Goal: Task Accomplishment & Management: Manage account settings

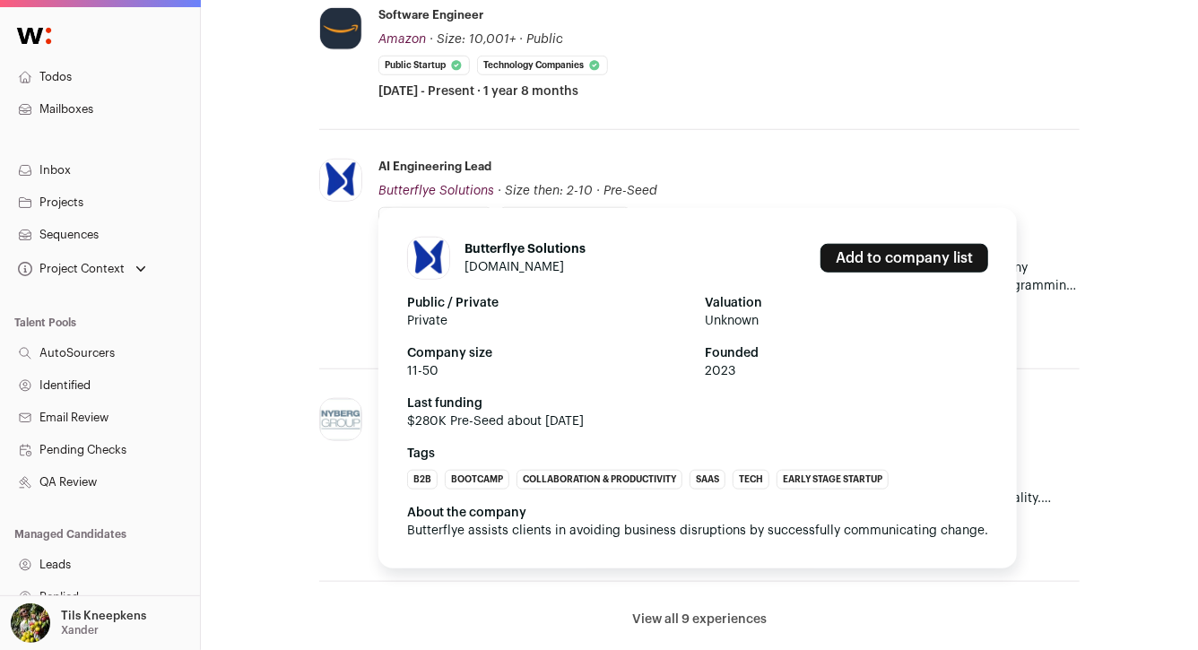
scroll to position [659, 0]
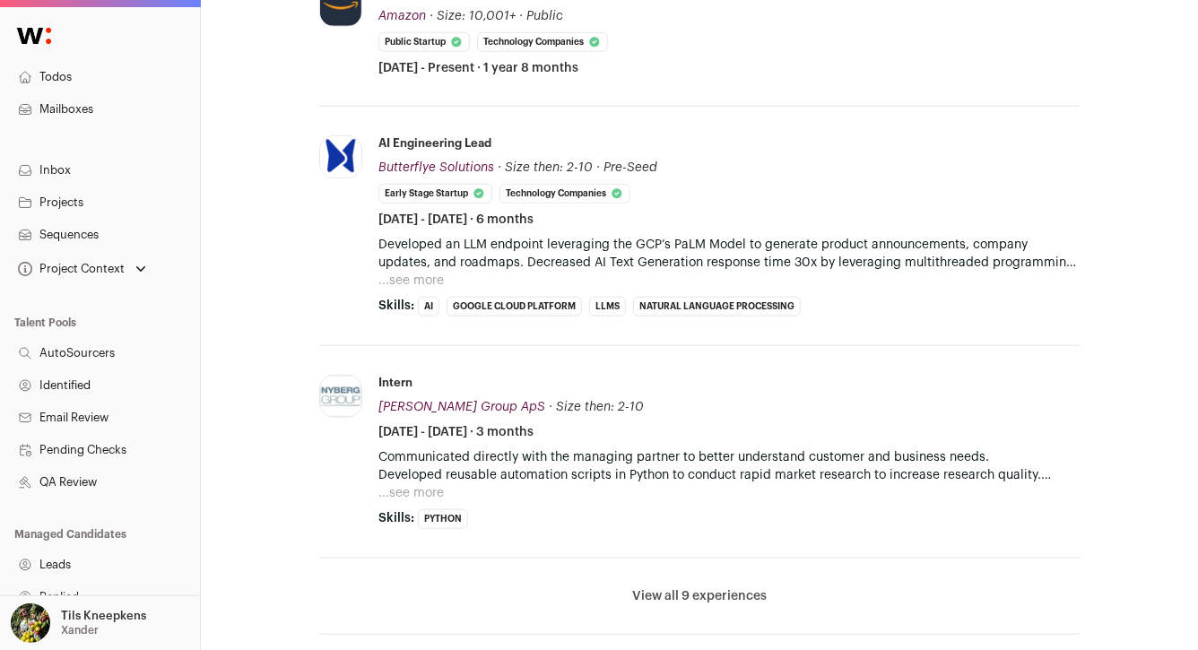
click at [435, 274] on button "...see more" at bounding box center [410, 281] width 65 height 18
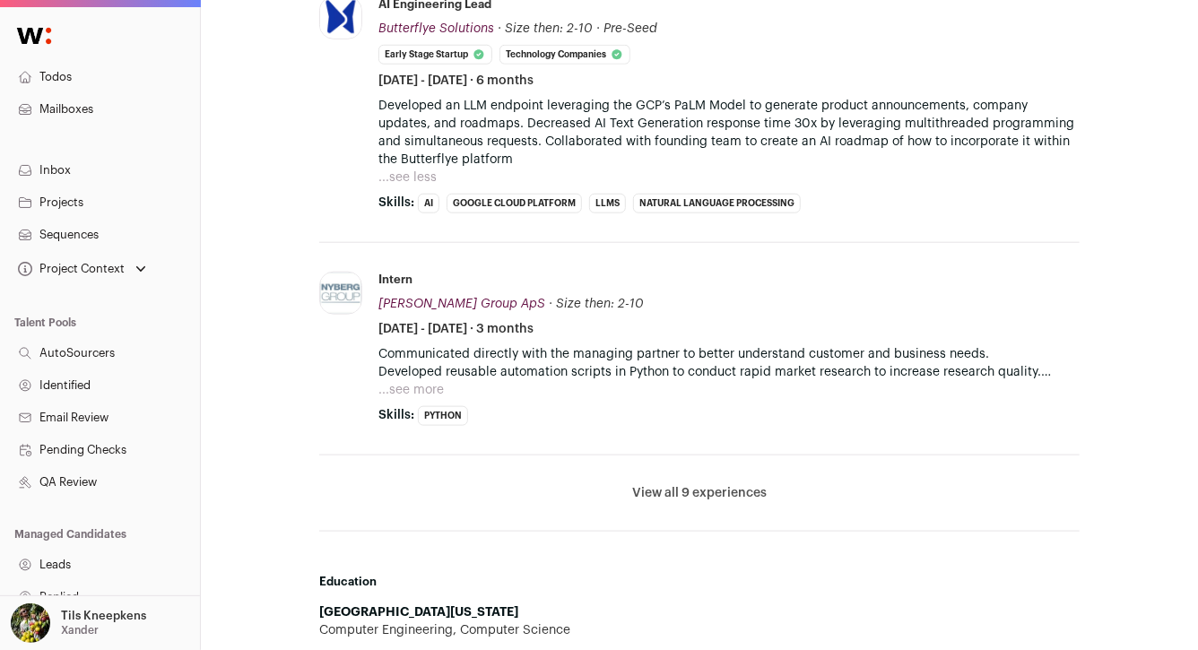
scroll to position [810, 0]
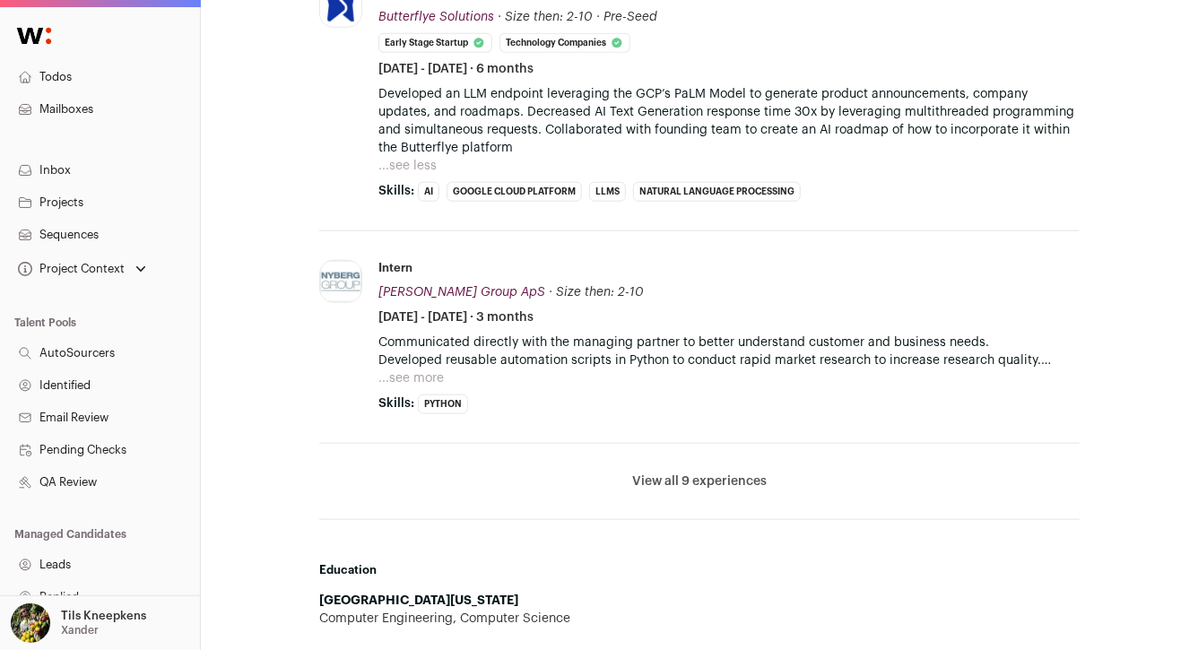
click at [670, 480] on button "View all 9 experiences" at bounding box center [699, 482] width 135 height 18
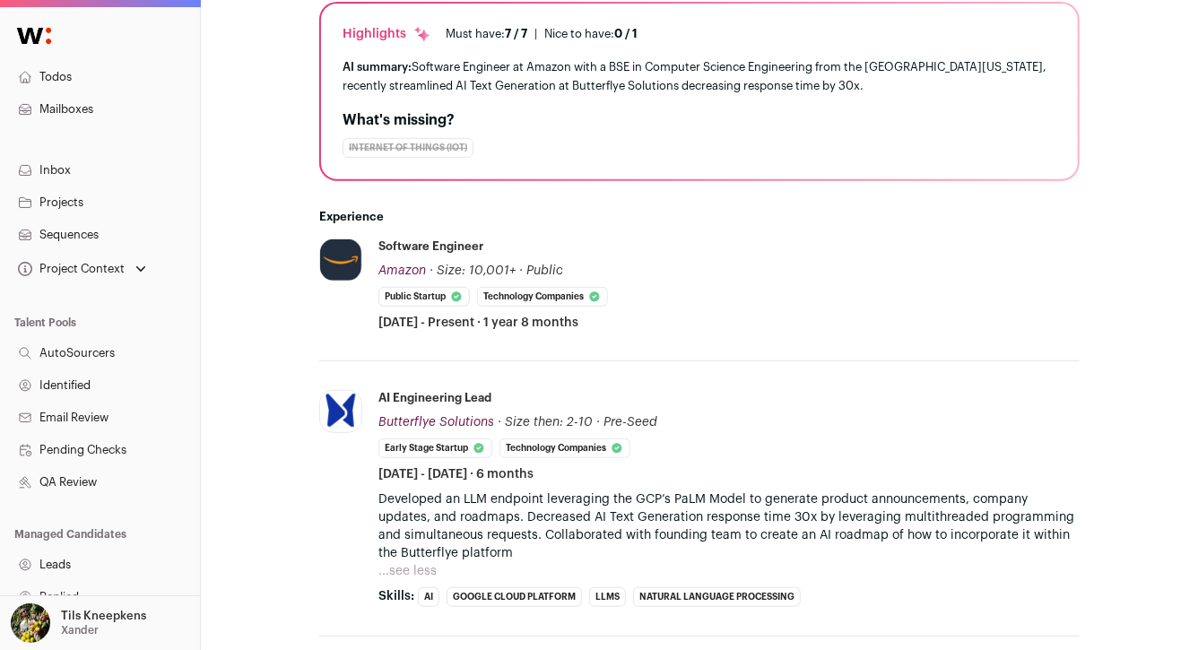
scroll to position [0, 0]
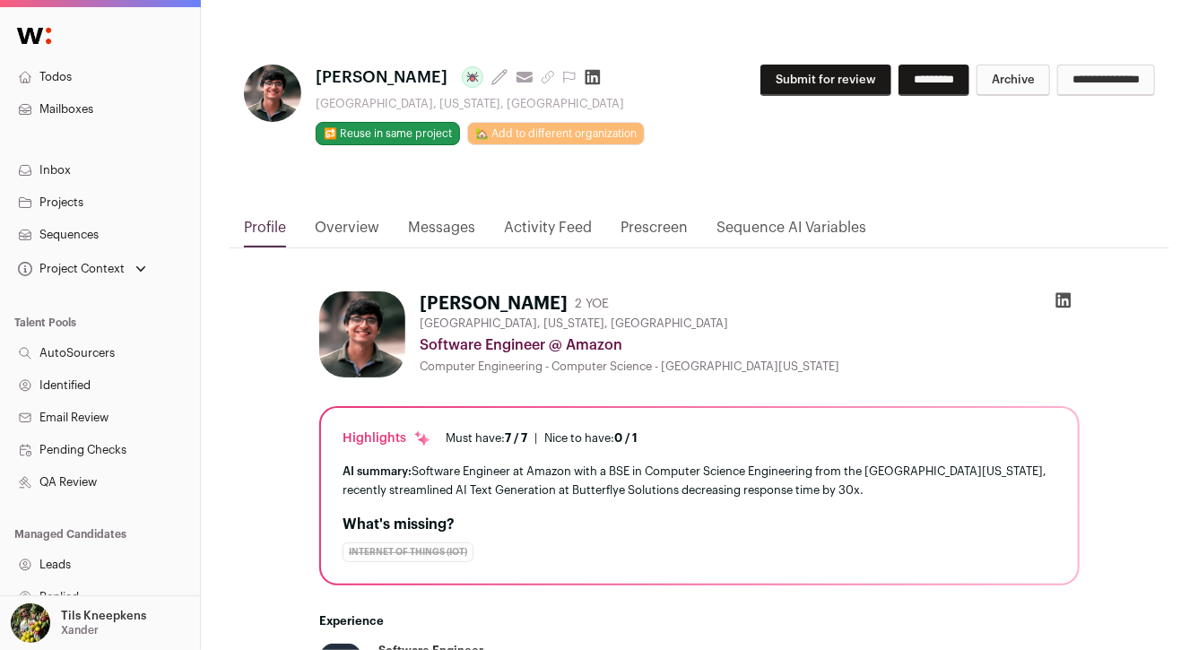
click at [541, 76] on icon "submit" at bounding box center [548, 77] width 14 height 14
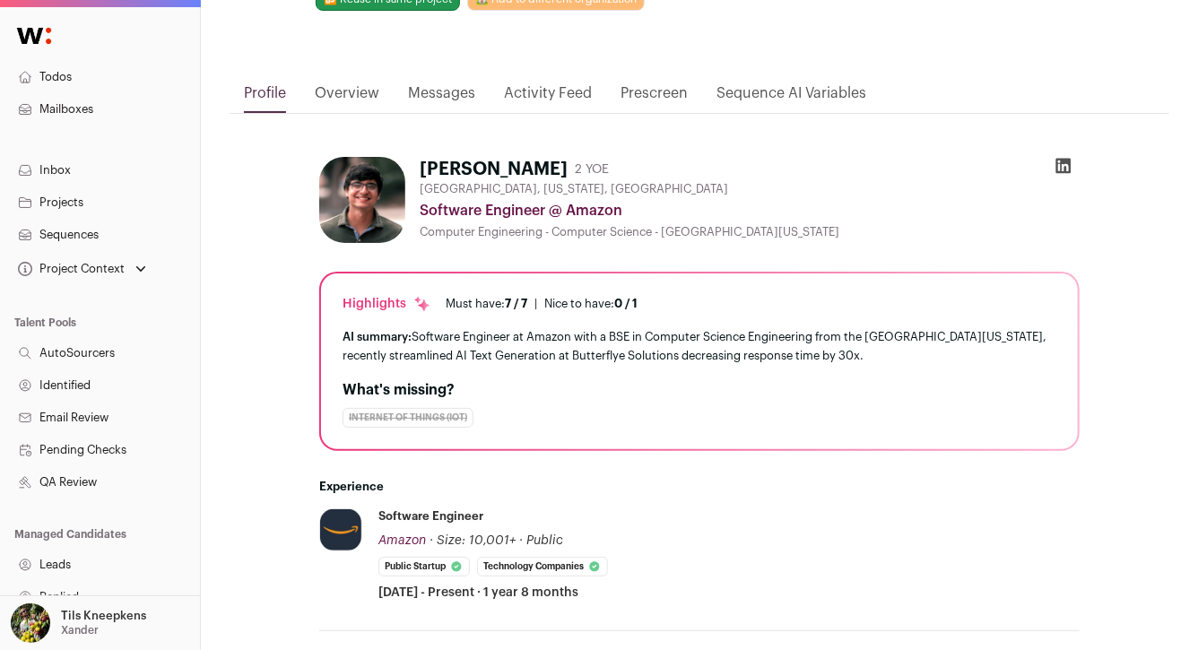
scroll to position [610, 0]
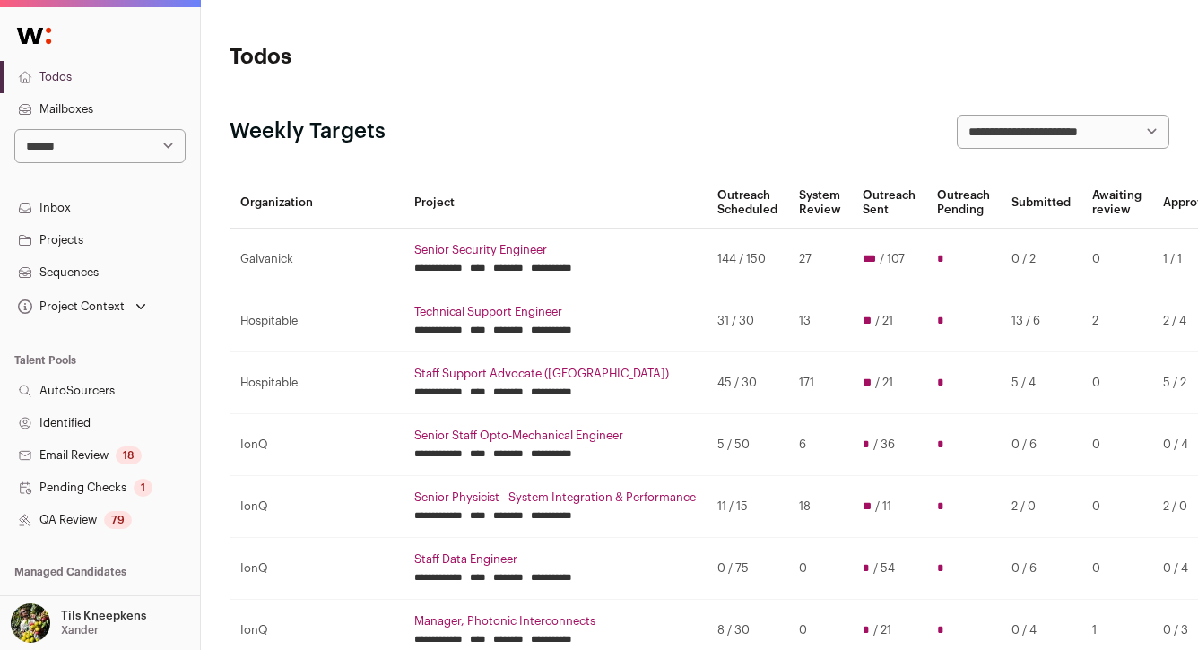
scroll to position [82, 0]
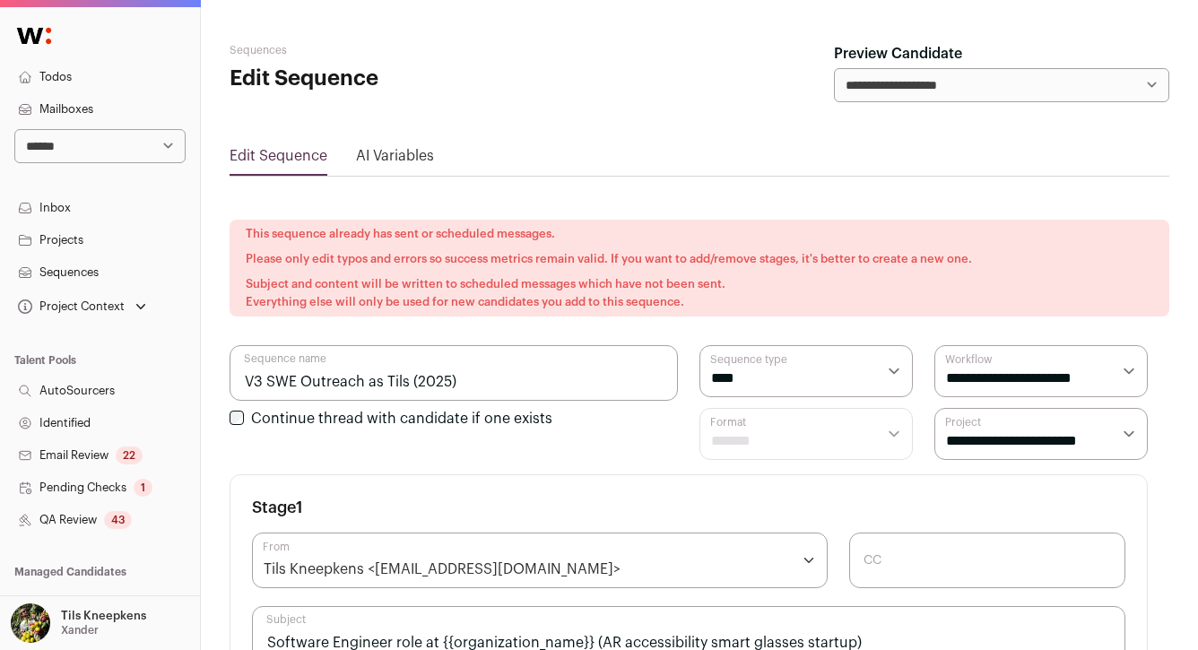
scroll to position [702, 0]
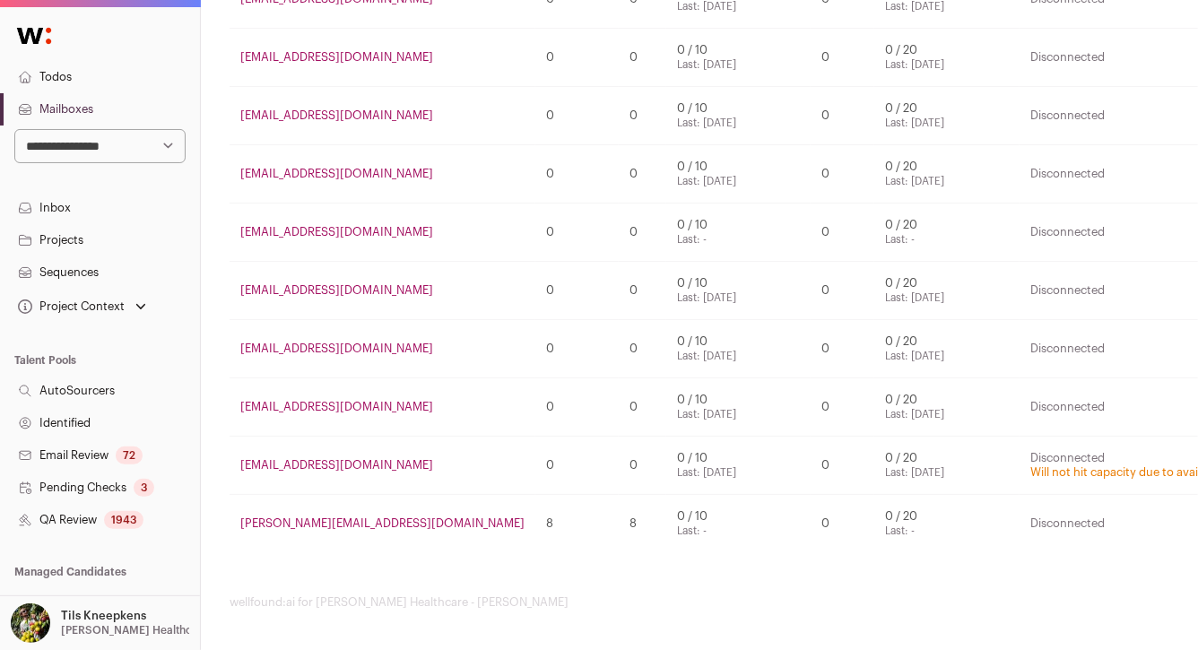
scroll to position [13, 0]
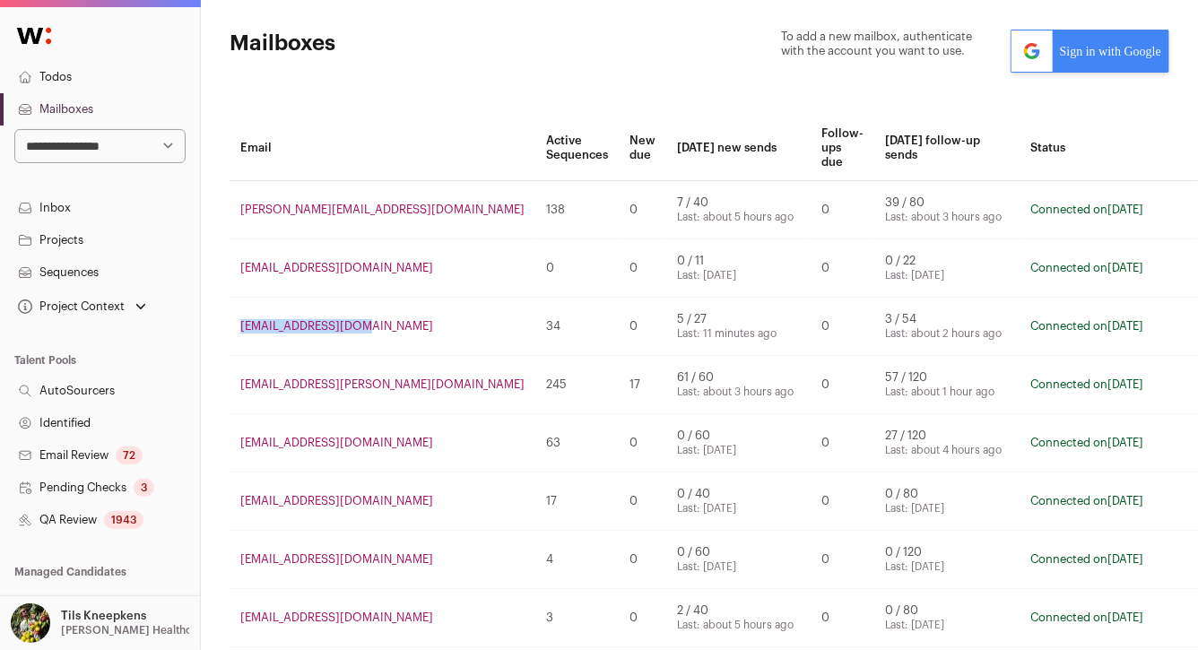
drag, startPoint x: 378, startPoint y: 327, endPoint x: 236, endPoint y: 327, distance: 142.6
click at [236, 327] on td "xander@wellfound.us" at bounding box center [383, 327] width 306 height 58
copy link "xander@wellfound.us"
click at [416, 248] on td "tils@angel.co" at bounding box center [383, 268] width 306 height 58
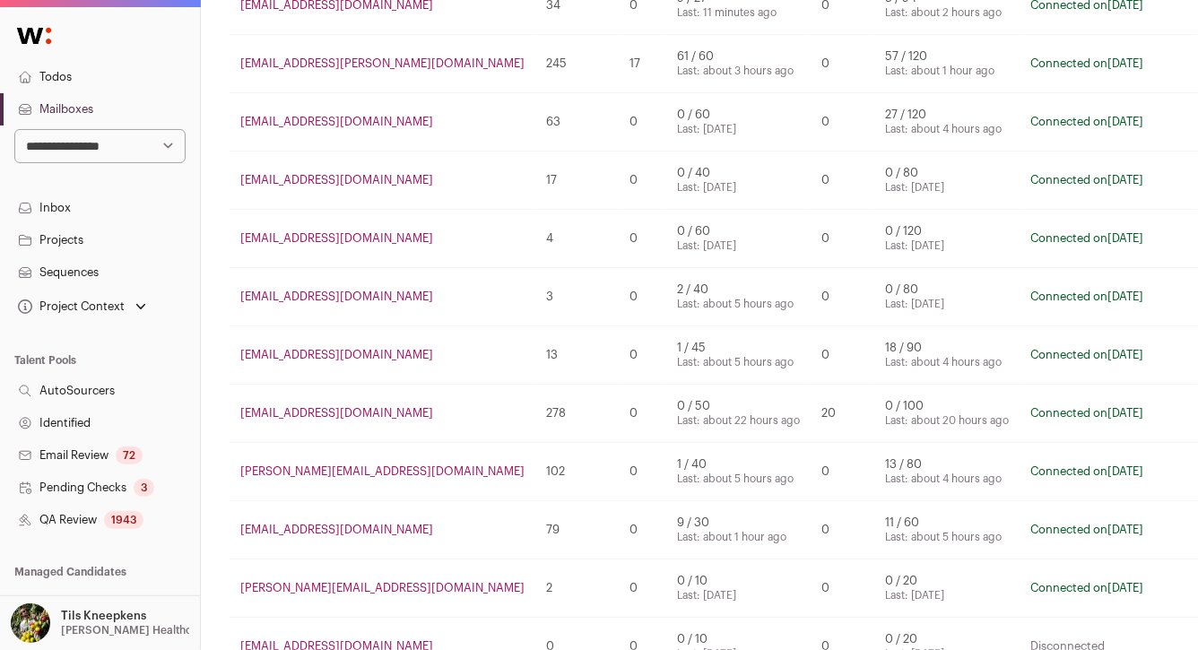
scroll to position [335, 0]
click at [121, 517] on div "1943" at bounding box center [123, 520] width 39 height 18
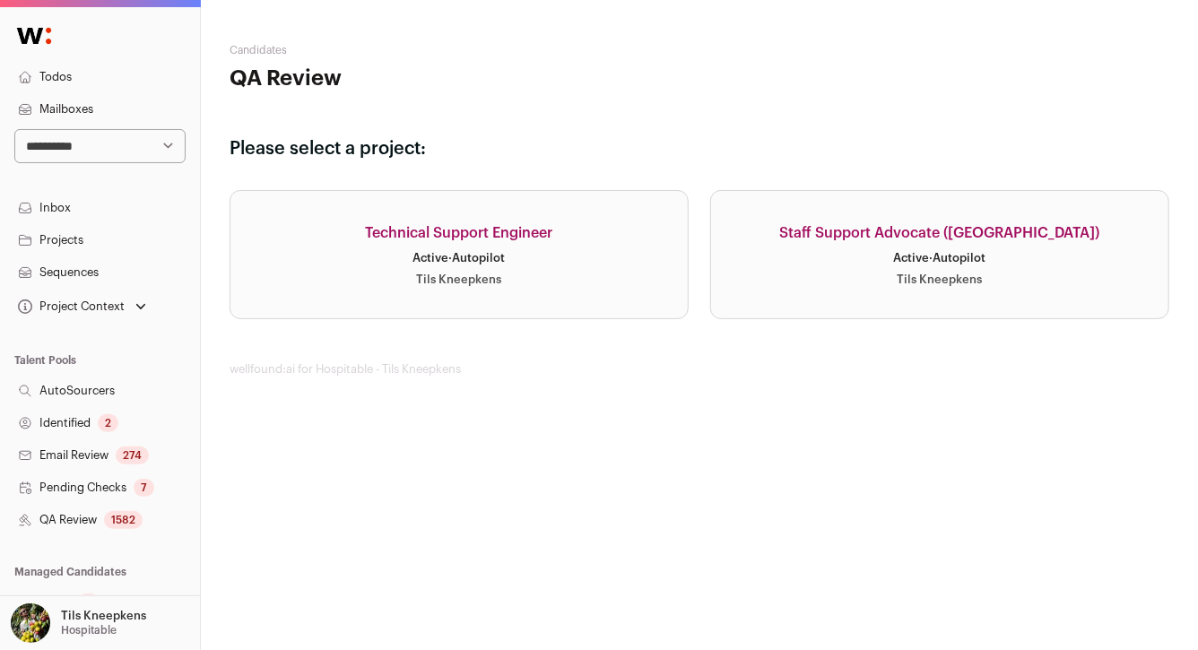
click at [166, 145] on select "**********" at bounding box center [99, 146] width 171 height 34
select select "**"
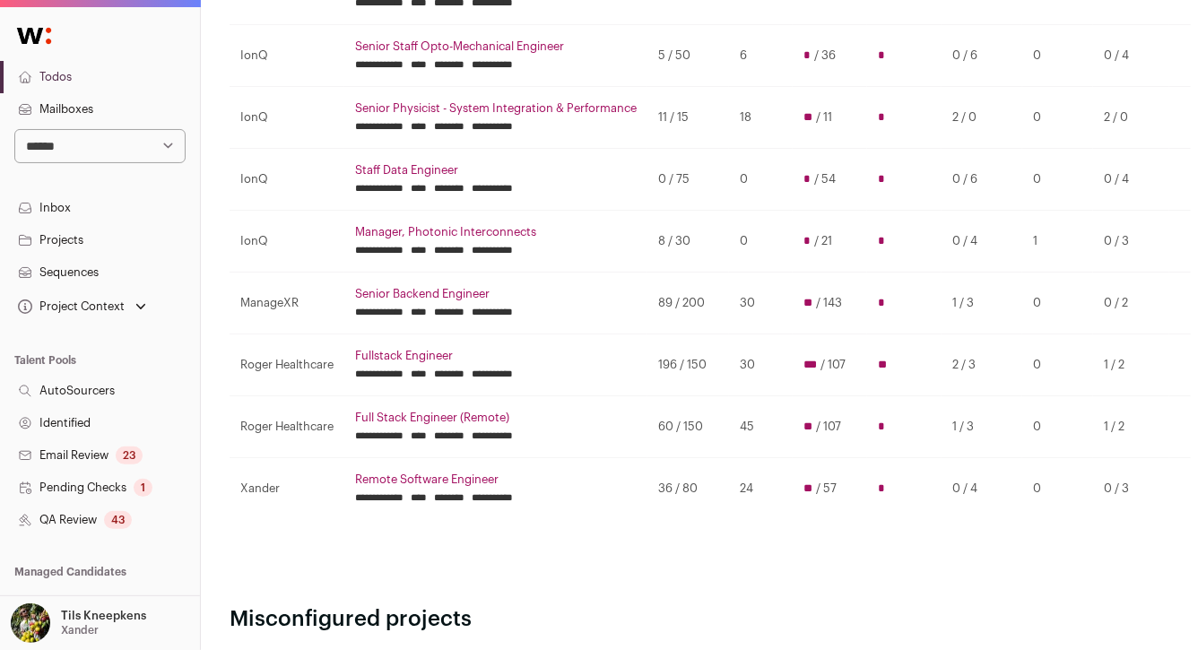
scroll to position [388, 0]
click at [440, 480] on link "Remote Software Engineer" at bounding box center [496, 480] width 282 height 14
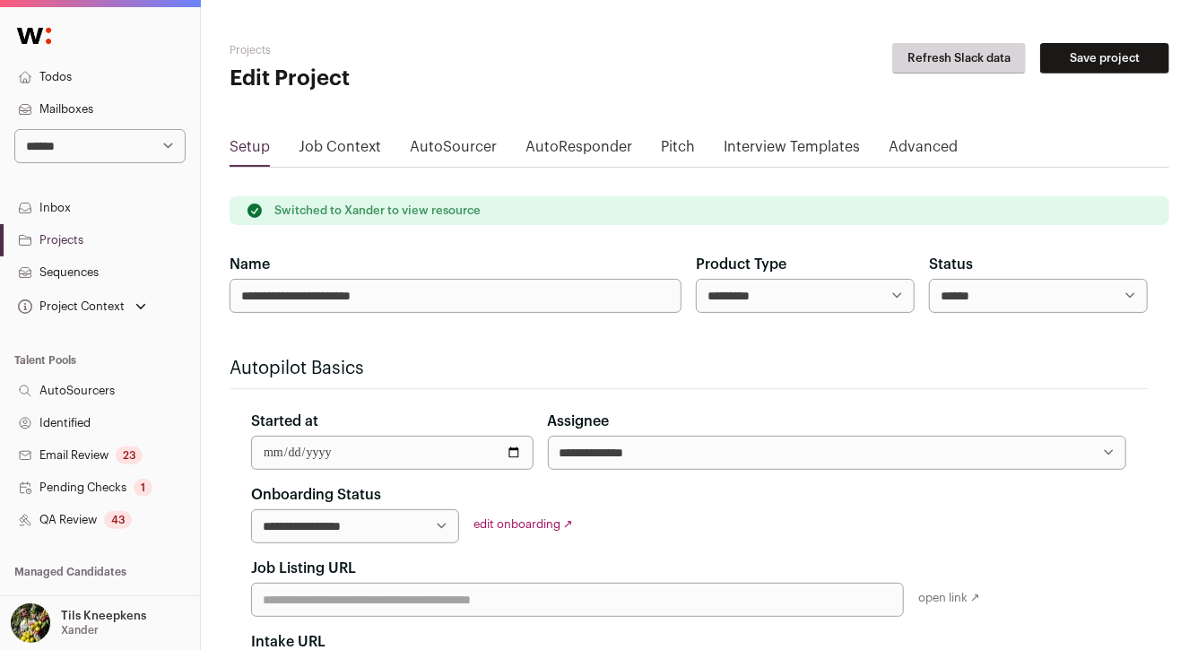
click at [108, 514] on div "43" at bounding box center [118, 520] width 28 height 18
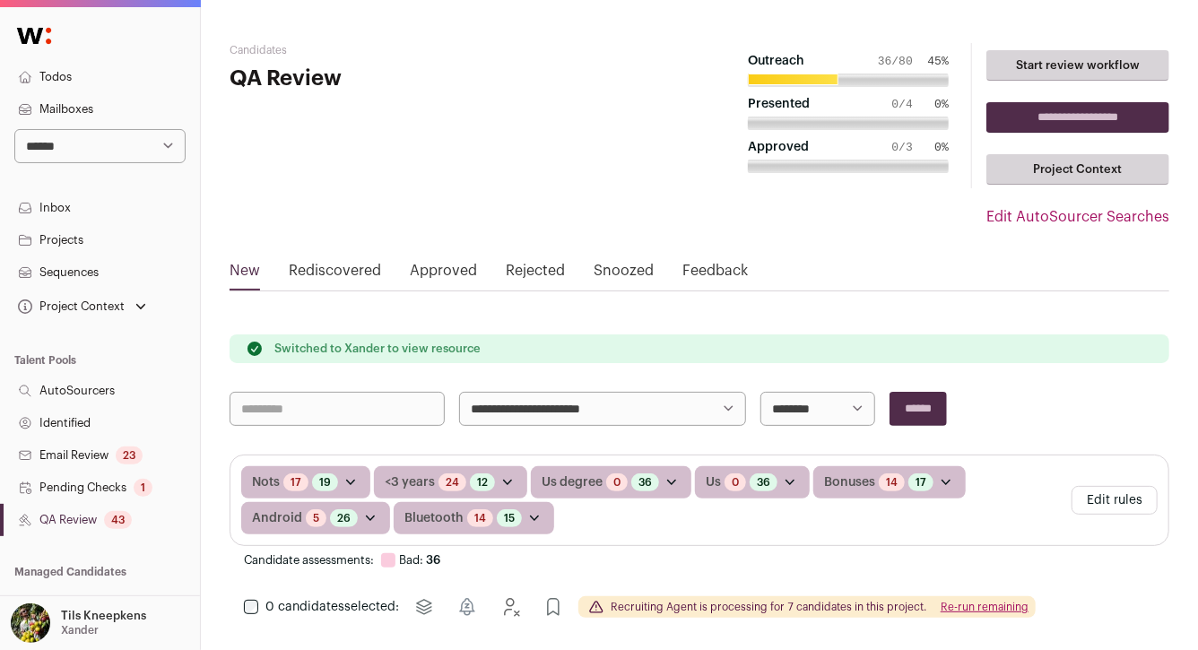
click at [1100, 498] on button "Edit rules" at bounding box center [1115, 500] width 86 height 29
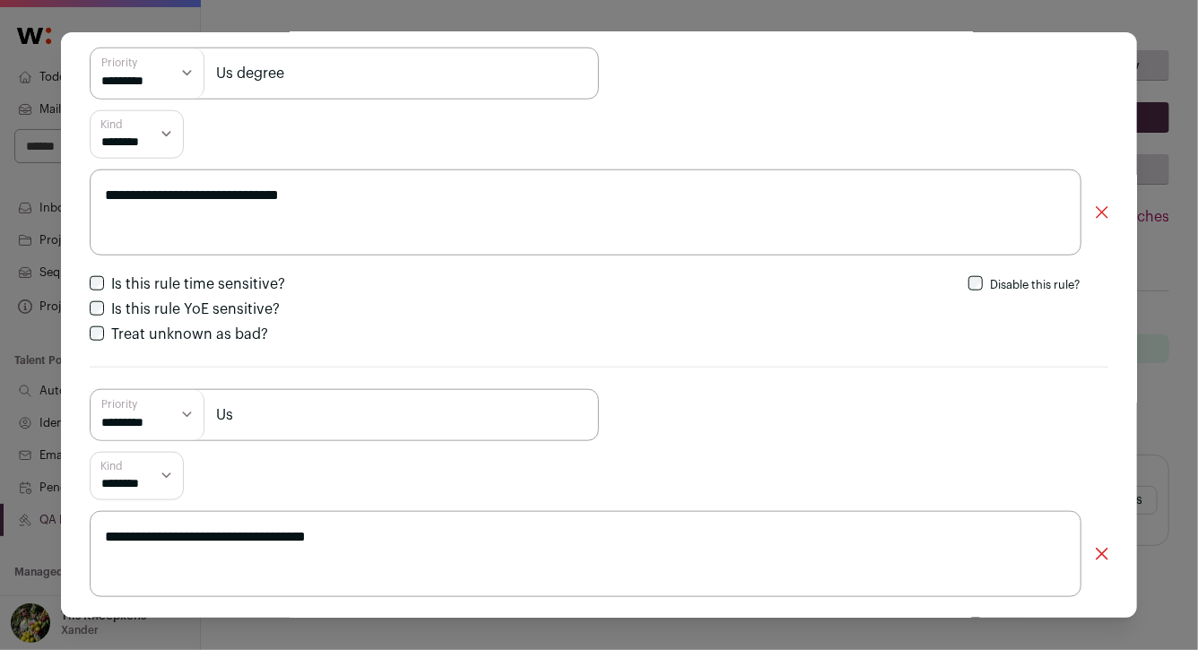
scroll to position [771, 0]
click at [584, 415] on input "Us" at bounding box center [344, 413] width 509 height 52
type input "Us location"
click at [720, 441] on div "**********" at bounding box center [599, 536] width 1019 height 342
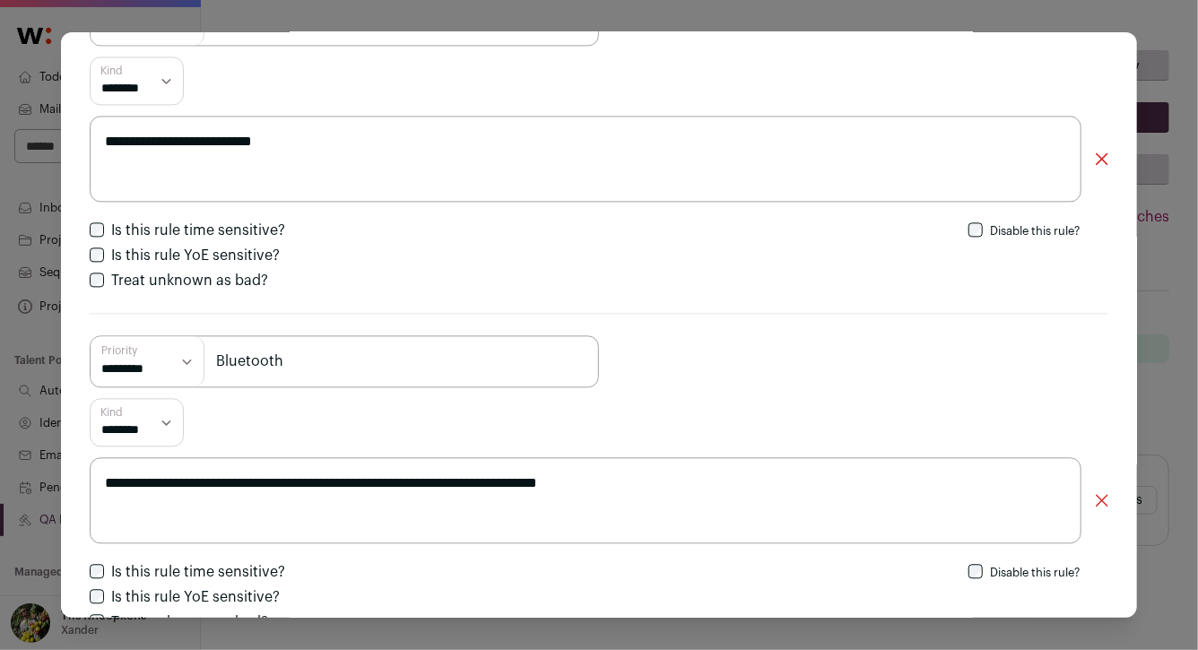
scroll to position [1962, 0]
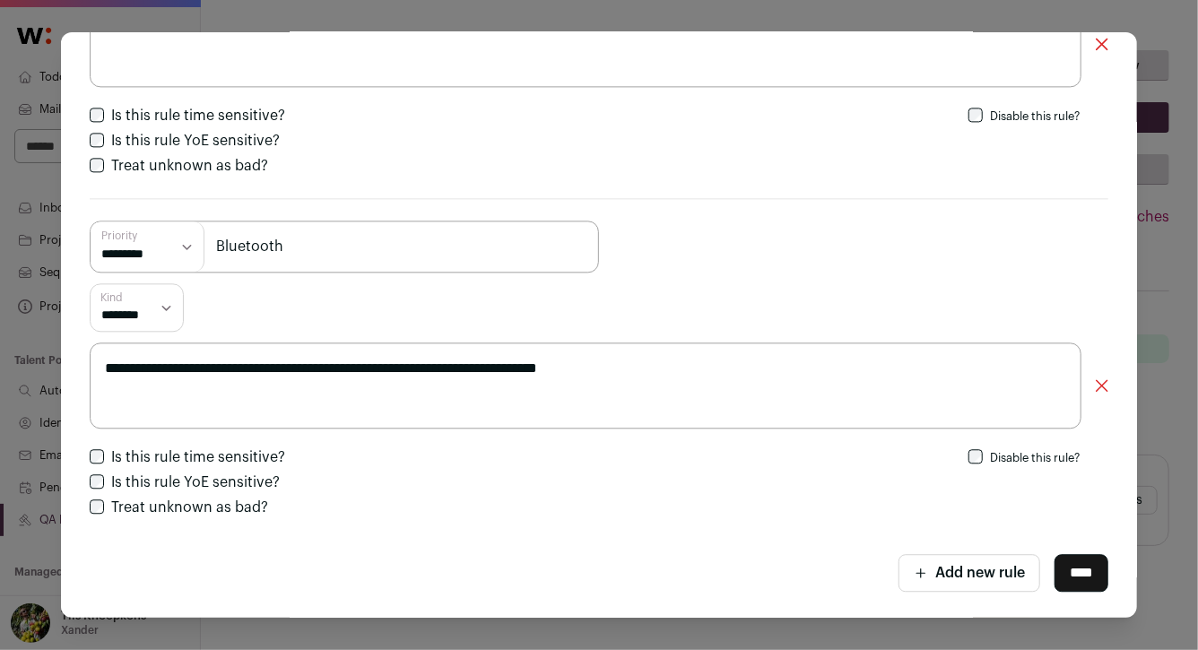
click at [1089, 578] on input "****" at bounding box center [1081, 573] width 54 height 38
click at [1167, 551] on div "**********" at bounding box center [599, 325] width 1198 height 650
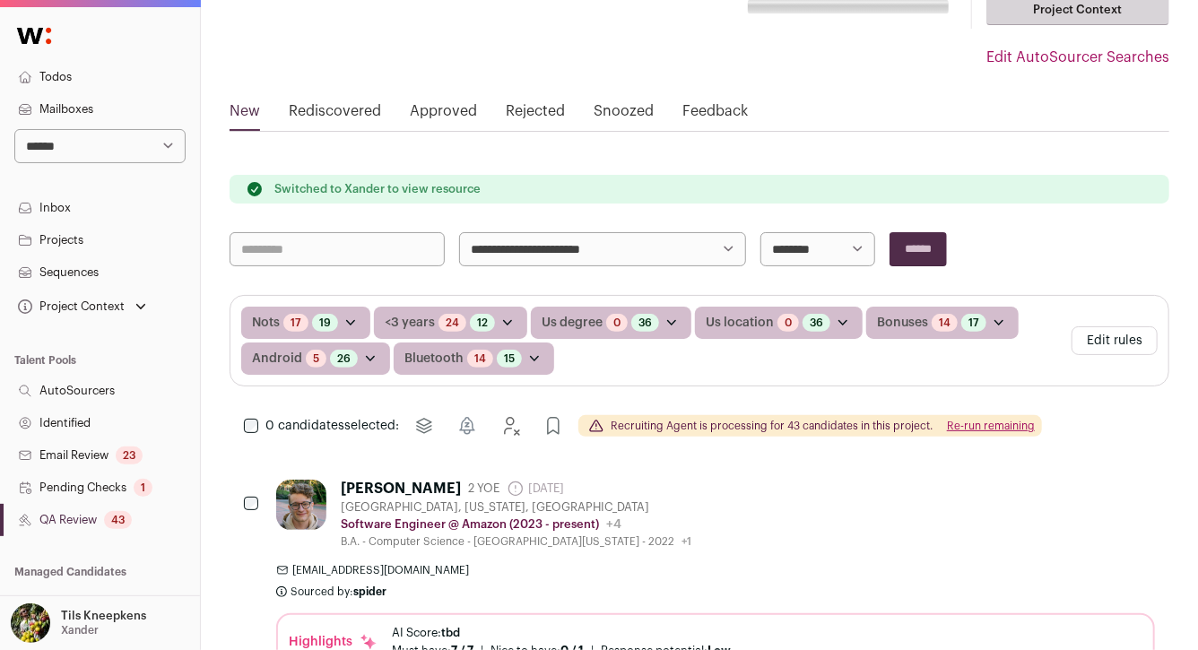
scroll to position [0, 0]
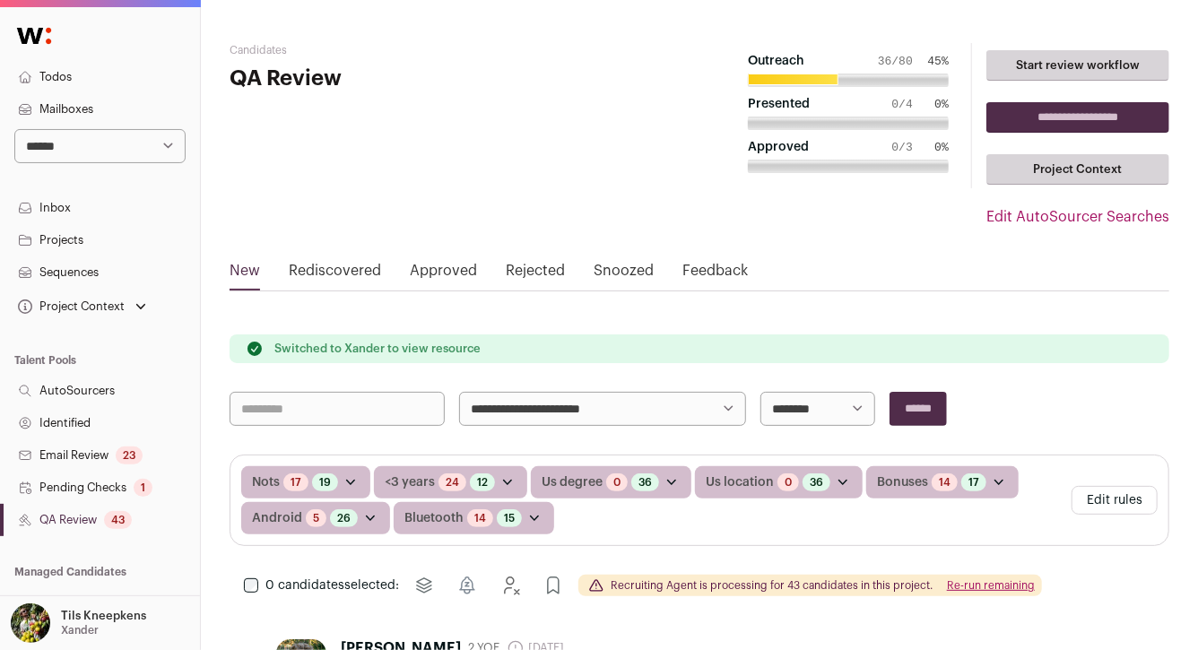
click at [88, 410] on link "Identified" at bounding box center [100, 423] width 200 height 32
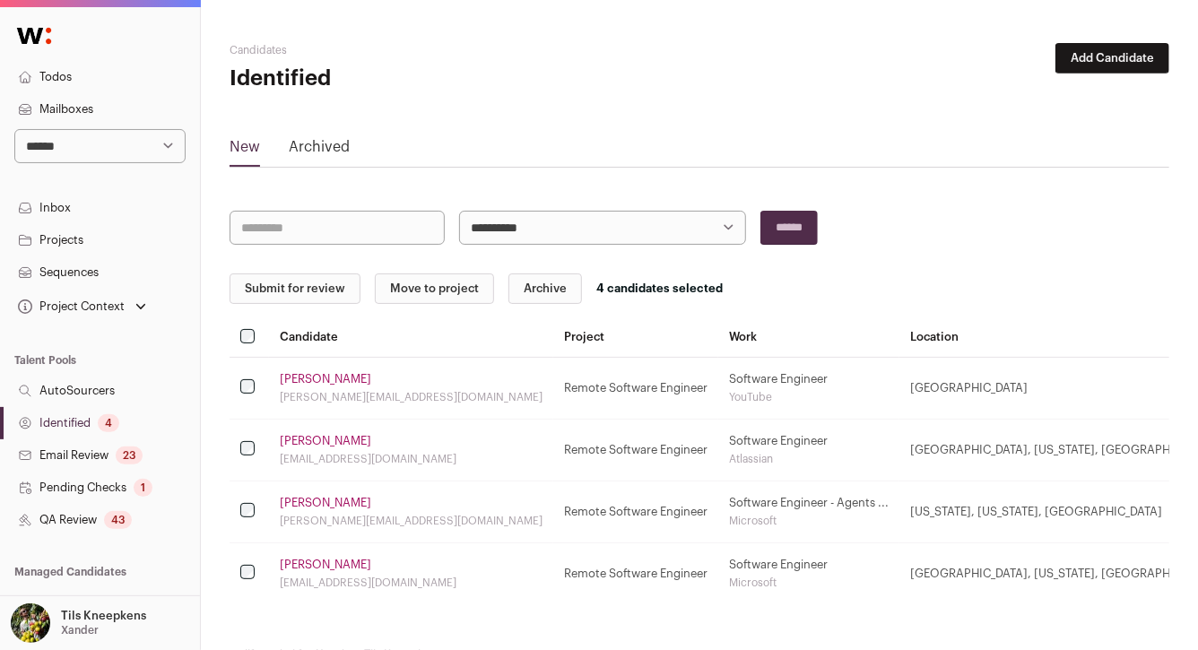
click at [296, 282] on button "Submit for review" at bounding box center [295, 288] width 131 height 30
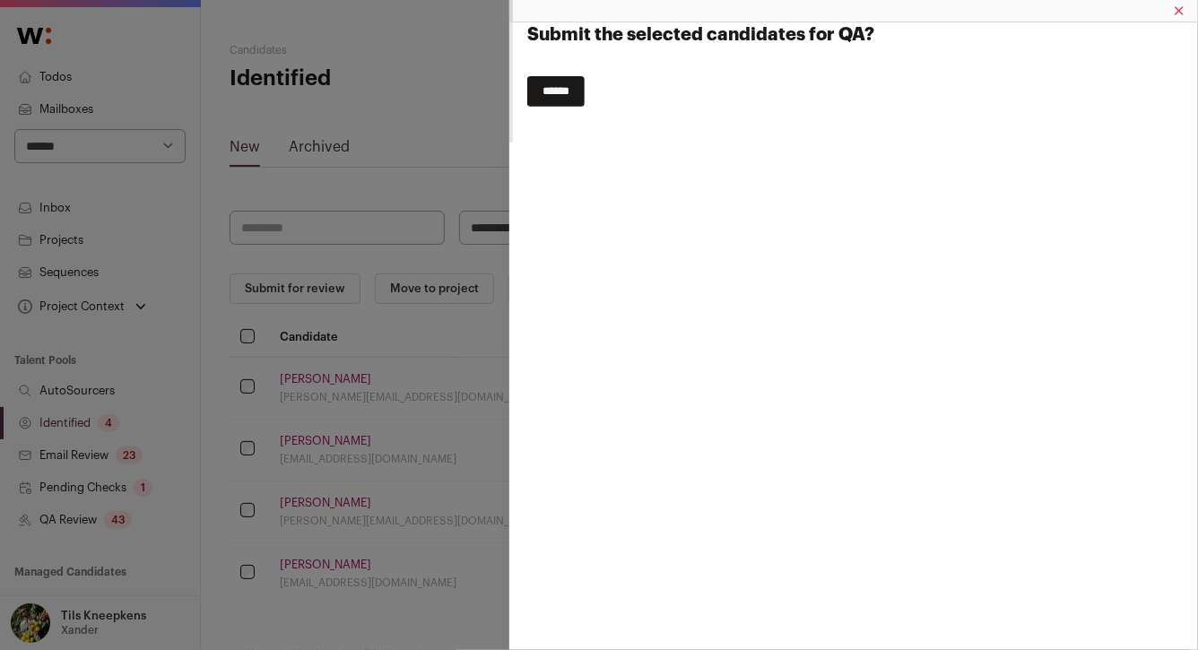
click at [573, 98] on input "******" at bounding box center [555, 91] width 57 height 30
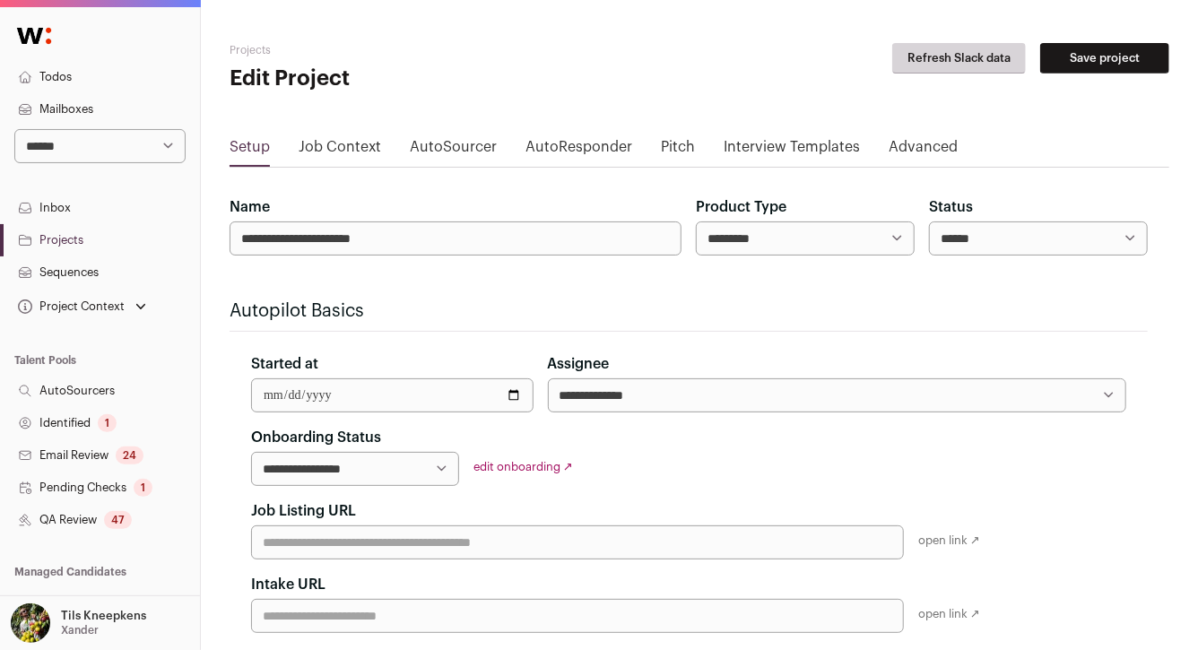
click at [906, 150] on link "Advanced" at bounding box center [923, 150] width 69 height 29
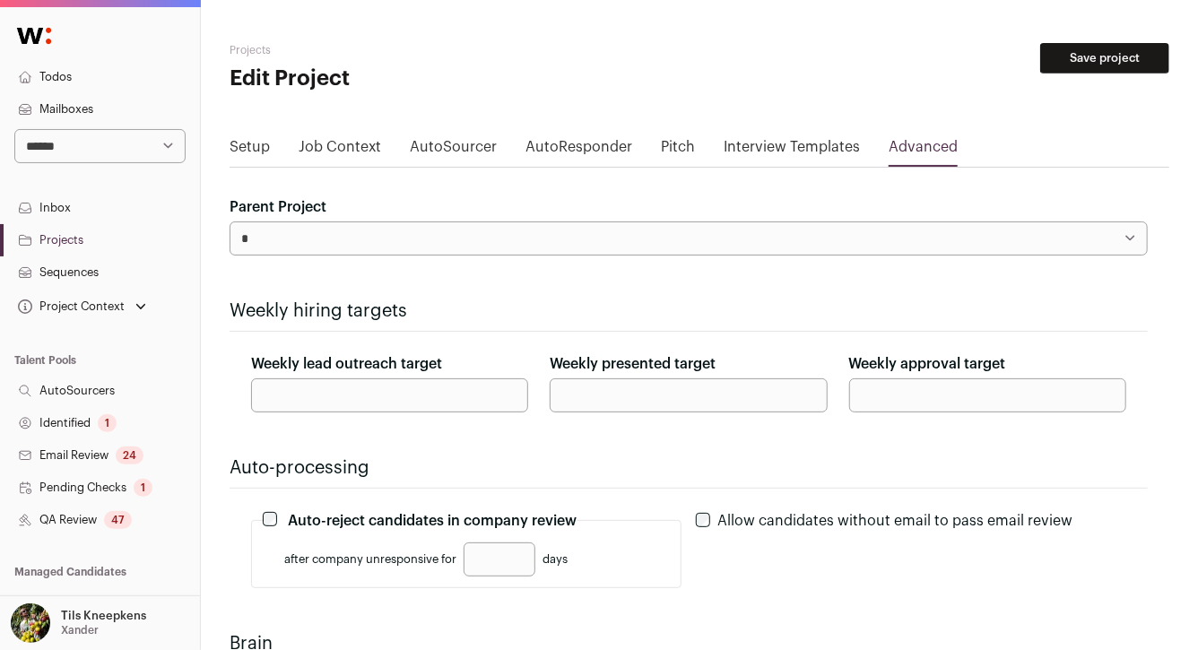
click at [259, 145] on link "Setup" at bounding box center [250, 150] width 40 height 29
